Goal: Information Seeking & Learning: Learn about a topic

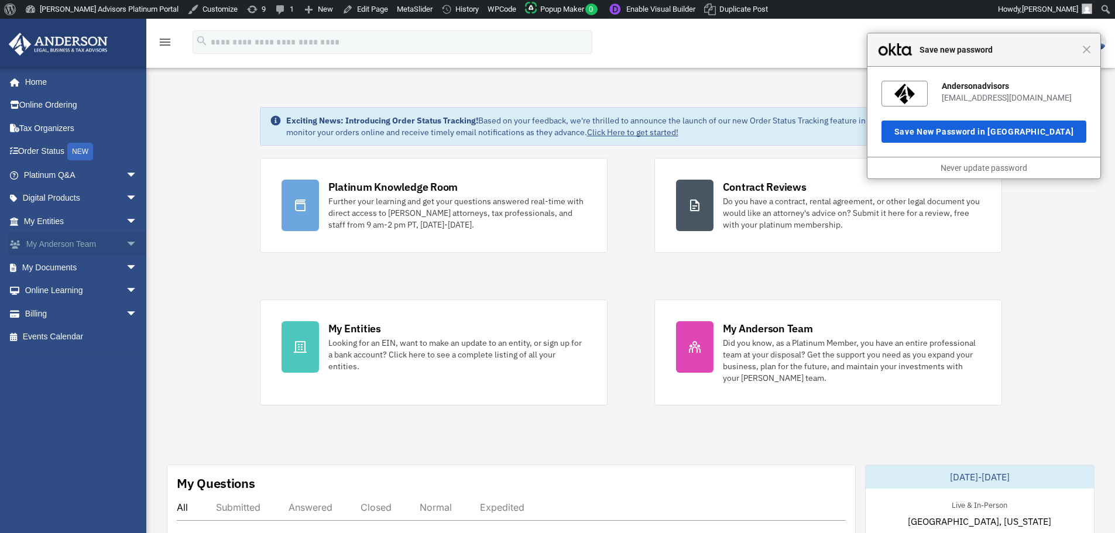
click at [126, 242] on span "arrow_drop_down" at bounding box center [137, 245] width 23 height 24
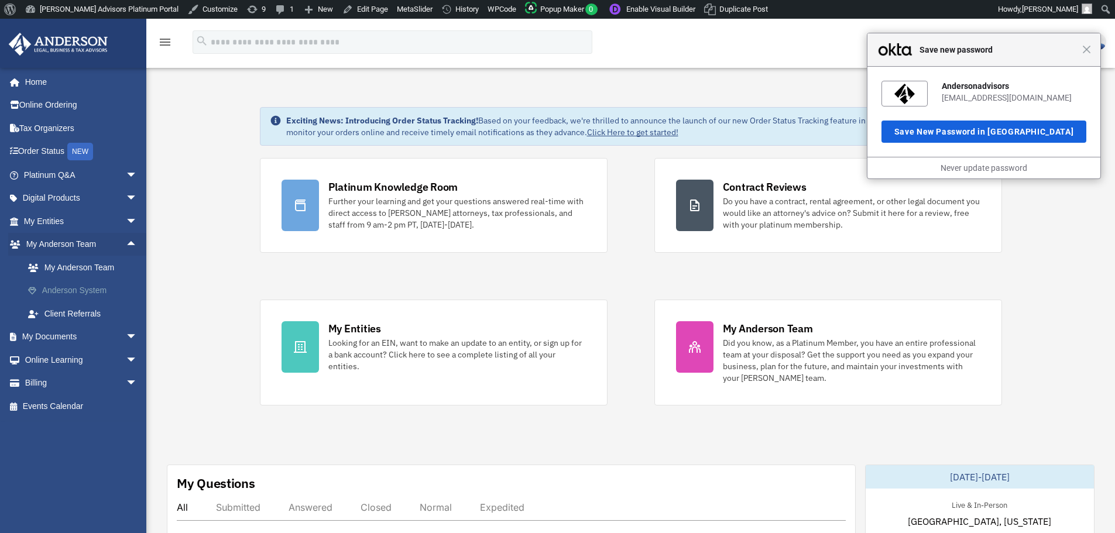
click at [70, 289] on link "Anderson System" at bounding box center [85, 290] width 139 height 23
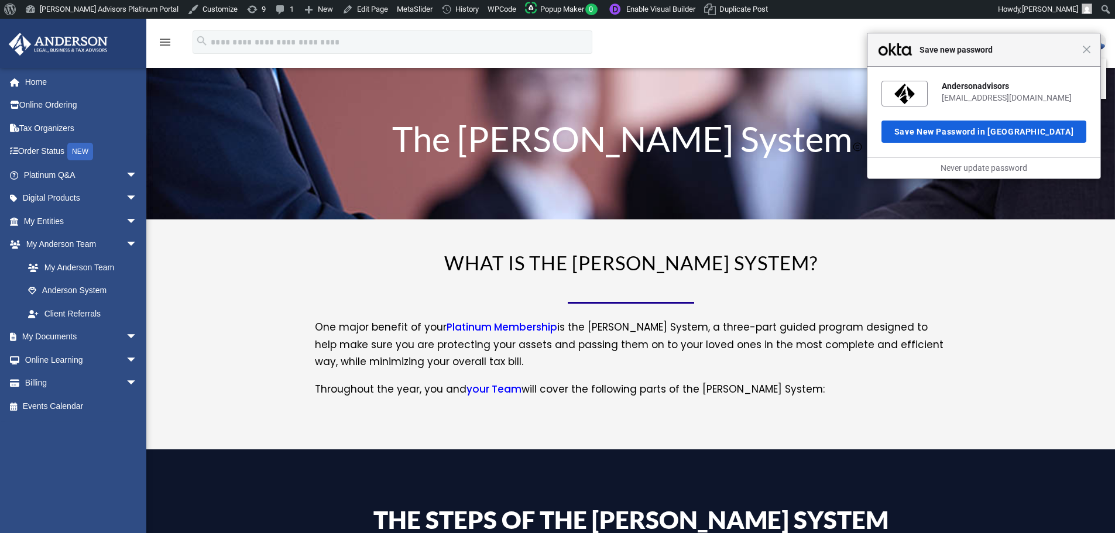
click at [1028, 320] on div "WHAT IS THE [PERSON_NAME] SYSTEM? One major benefit of your Platinum Membership…" at bounding box center [630, 334] width 969 height 232
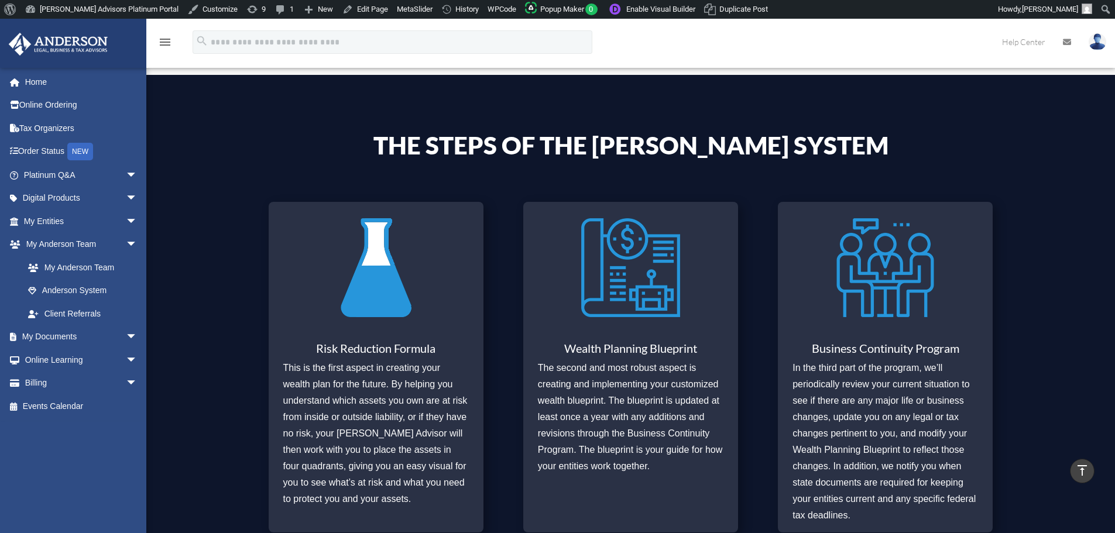
scroll to position [527, 0]
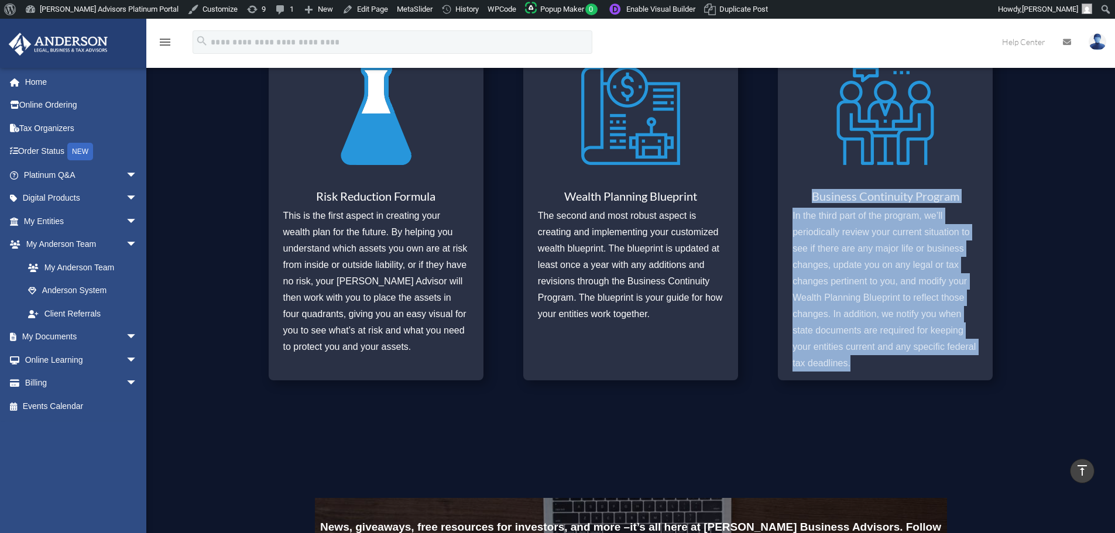
drag, startPoint x: 795, startPoint y: 191, endPoint x: 959, endPoint y: 369, distance: 242.4
click at [959, 369] on div "Business Continuity Program In the third part of the program, we’ll periodicall…" at bounding box center [886, 281] width 186 height 182
click at [953, 365] on p "In the third part of the program, we’ll periodically review your current situat…" at bounding box center [886, 290] width 186 height 164
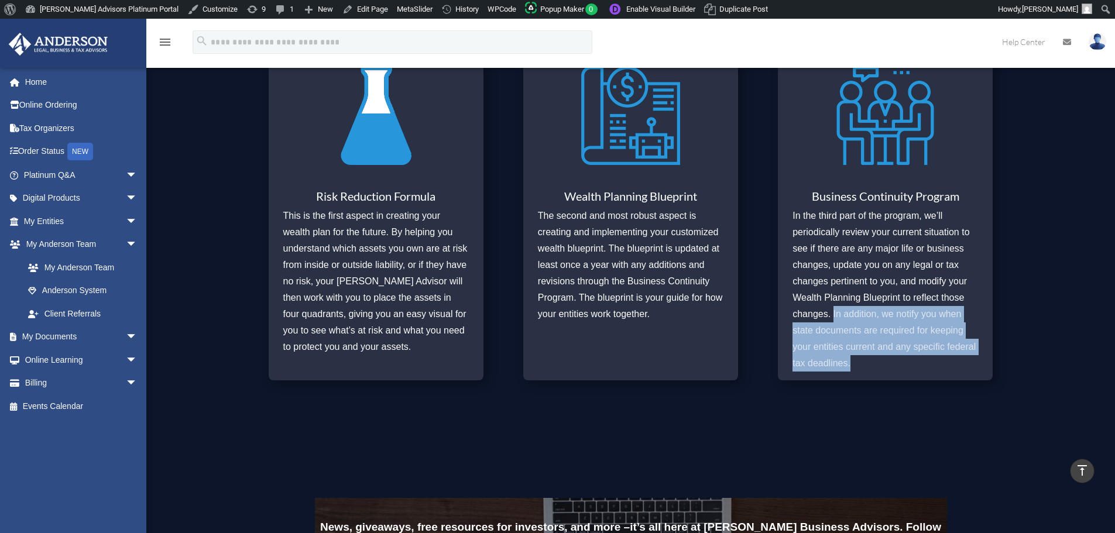
drag, startPoint x: 834, startPoint y: 312, endPoint x: 872, endPoint y: 368, distance: 68.7
click at [872, 368] on p "In the third part of the program, we’ll periodically review your current situat…" at bounding box center [886, 290] width 186 height 164
click at [872, 369] on p "In the third part of the program, we’ll periodically review your current situat…" at bounding box center [886, 290] width 186 height 164
